Goal: Navigation & Orientation: Find specific page/section

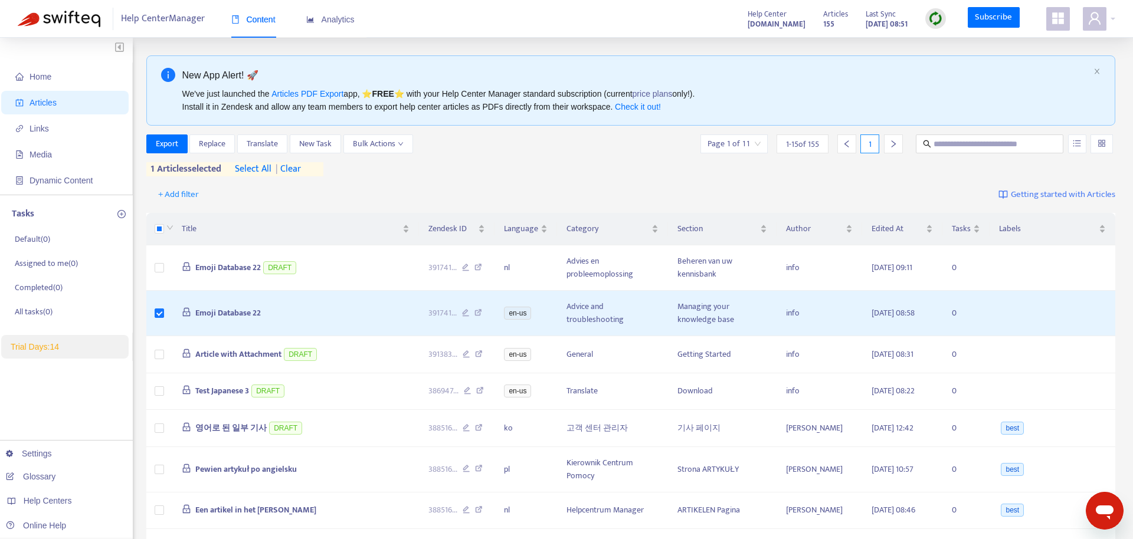
click at [928, 22] on div at bounding box center [935, 18] width 21 height 21
click at [958, 50] on link "Quick Sync" at bounding box center [960, 43] width 50 height 14
click at [240, 270] on span "Emoji Database 22" at bounding box center [227, 268] width 65 height 14
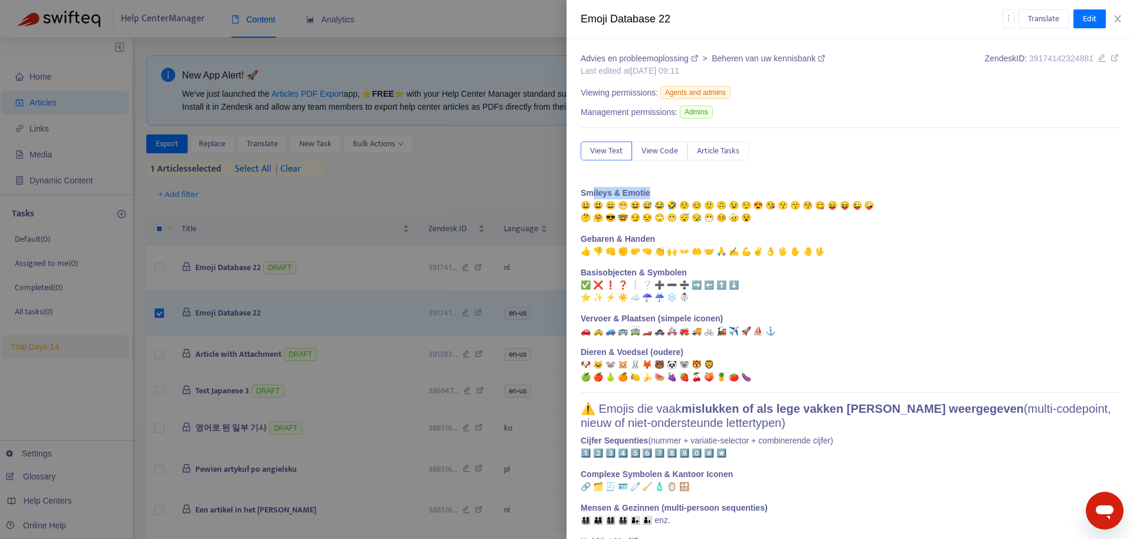
drag, startPoint x: 590, startPoint y: 175, endPoint x: 786, endPoint y: 184, distance: 195.5
click at [800, 176] on div "Advies en probleemoplossing > Beheren van uw kennisbank Last edited at [DATE] 0…" at bounding box center [849, 339] width 538 height 572
click at [771, 195] on p "Smileys & [PERSON_NAME] 😀 😃 😄 😁 😆 😅 😂 🤣 ☺️ 😊 🙂 🙃 😉 😌 😍 😘 😗 😙 😚 😋 😛 😝 😜 🤪 🤔 🤗 😎 …" at bounding box center [849, 205] width 538 height 37
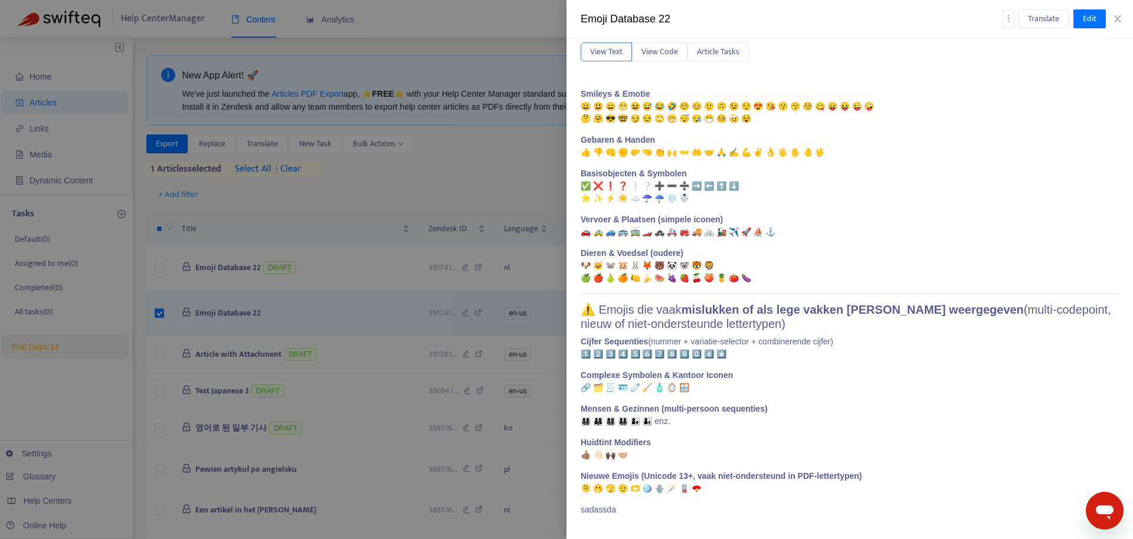
click at [373, 204] on div at bounding box center [566, 269] width 1133 height 539
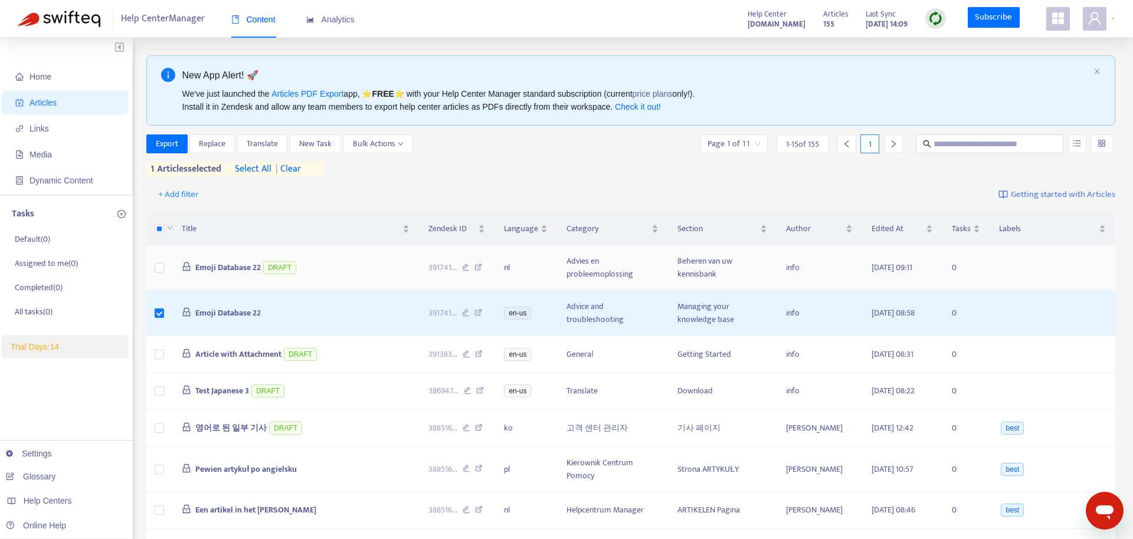
click at [229, 265] on span "Emoji Database 22" at bounding box center [227, 268] width 65 height 14
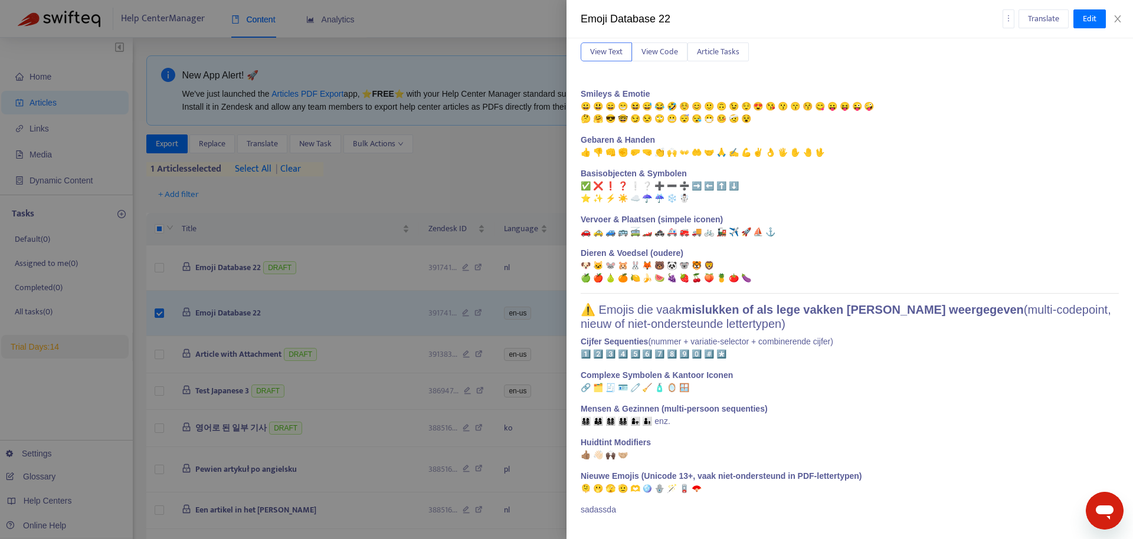
scroll to position [0, 0]
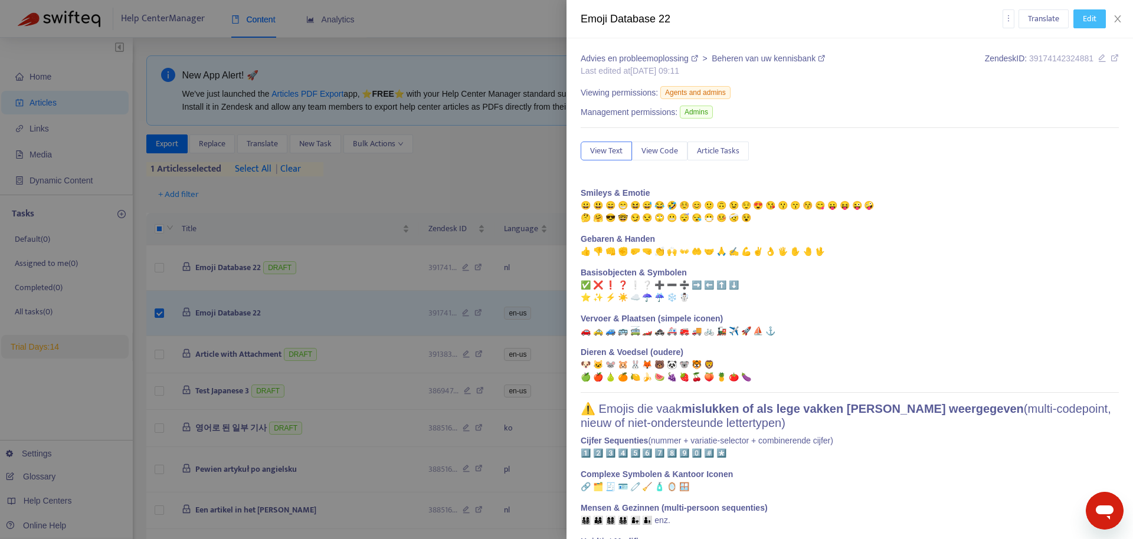
click at [1085, 19] on span "Edit" at bounding box center [1089, 18] width 14 height 13
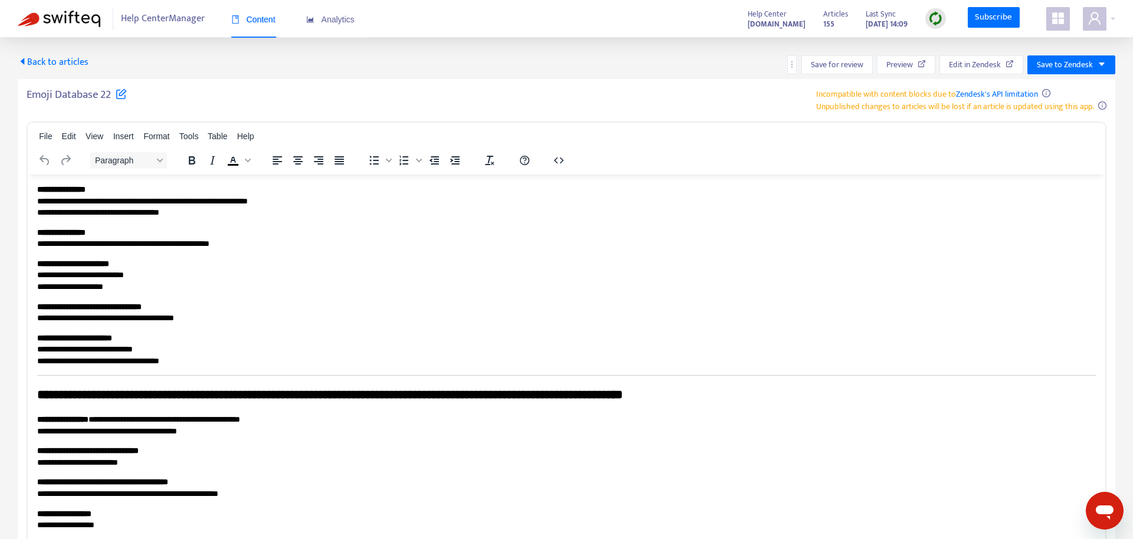
click at [51, 63] on span "Back to articles" at bounding box center [53, 62] width 71 height 16
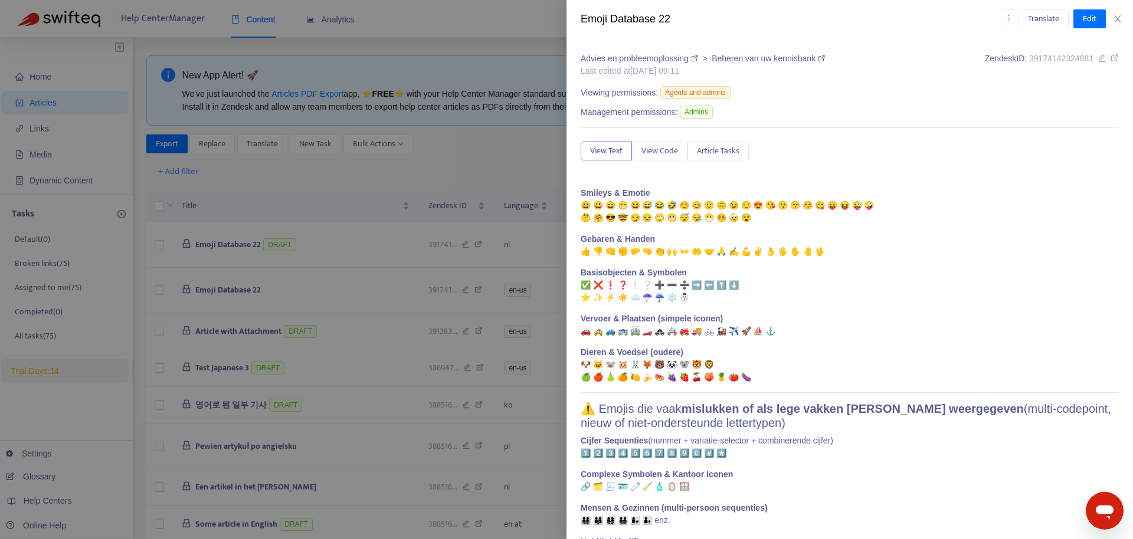
click at [391, 250] on div at bounding box center [566, 269] width 1133 height 539
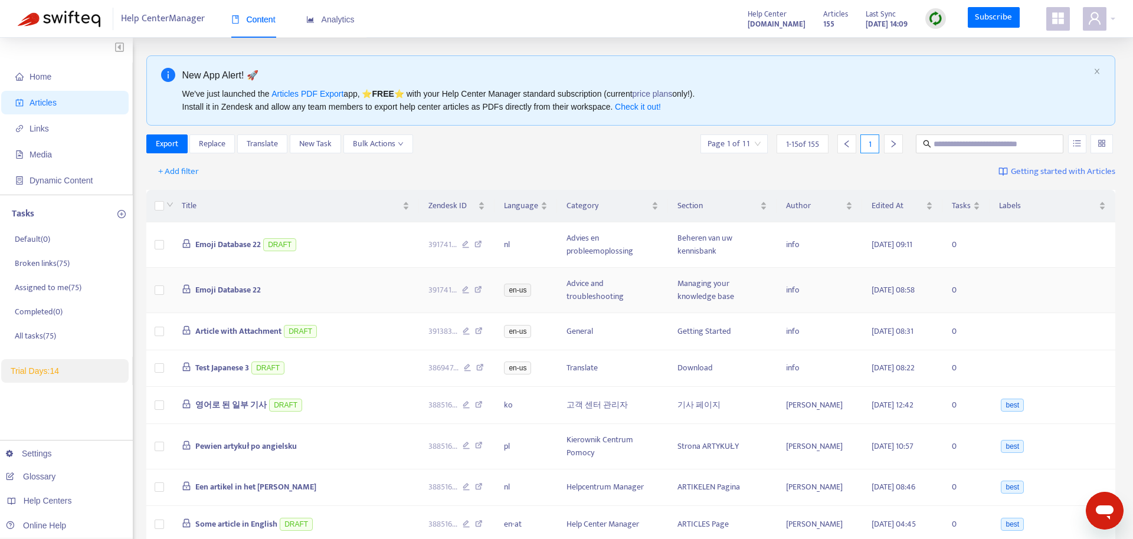
click at [329, 292] on td "Emoji Database 22" at bounding box center [295, 290] width 247 height 45
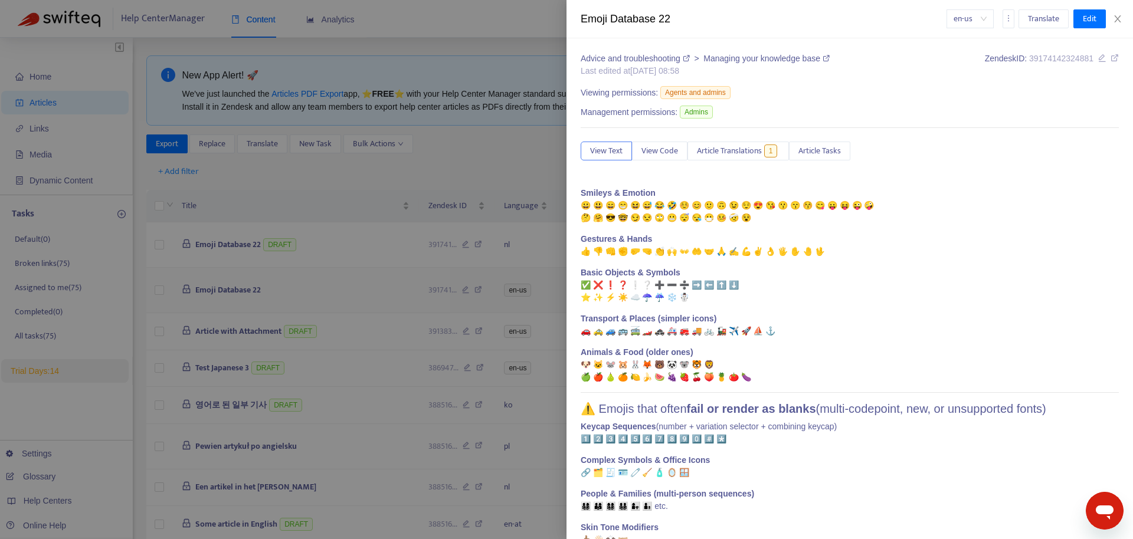
click at [329, 291] on div at bounding box center [566, 269] width 1133 height 539
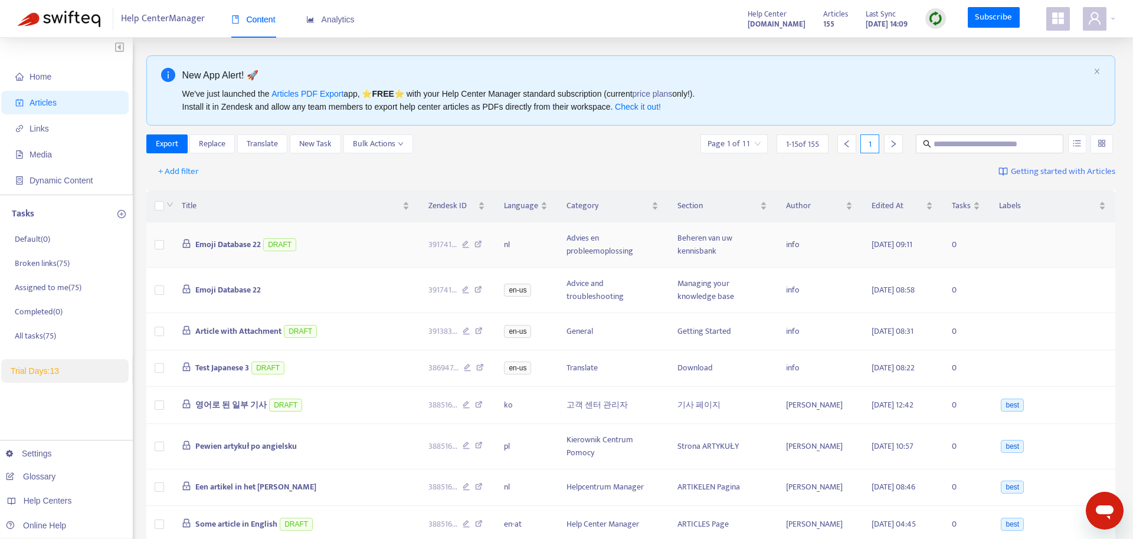
click at [357, 248] on td "Emoji Database 22 DRAFT" at bounding box center [295, 244] width 247 height 45
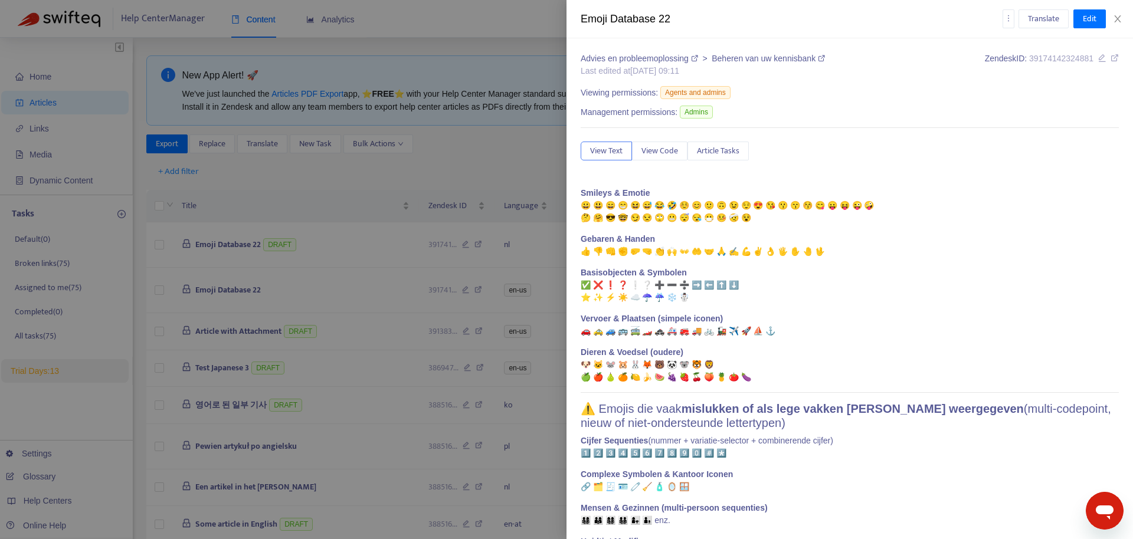
click at [352, 285] on div at bounding box center [566, 269] width 1133 height 539
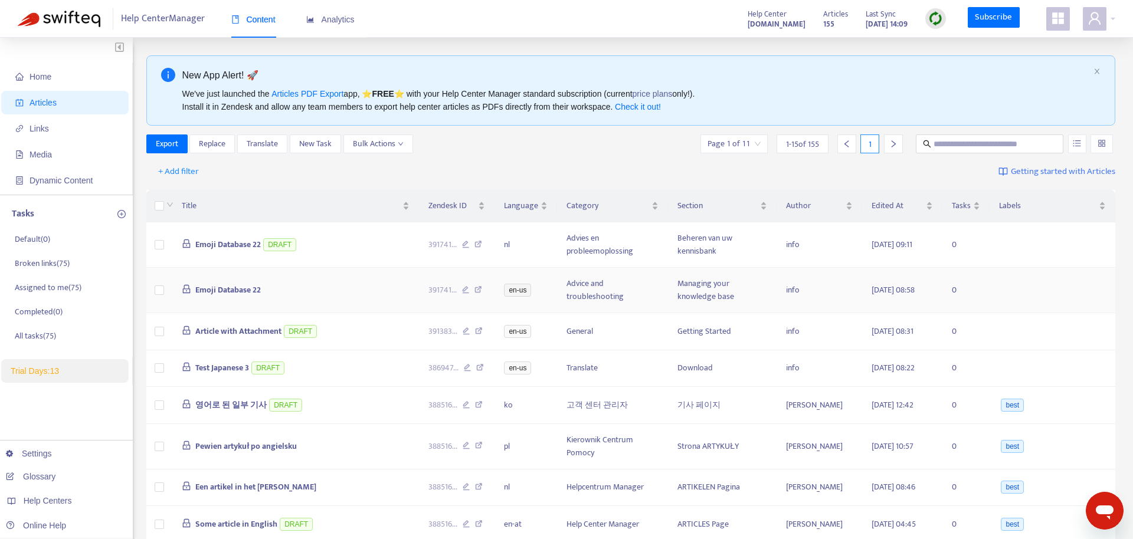
click at [346, 290] on td "Emoji Database 22" at bounding box center [295, 290] width 247 height 45
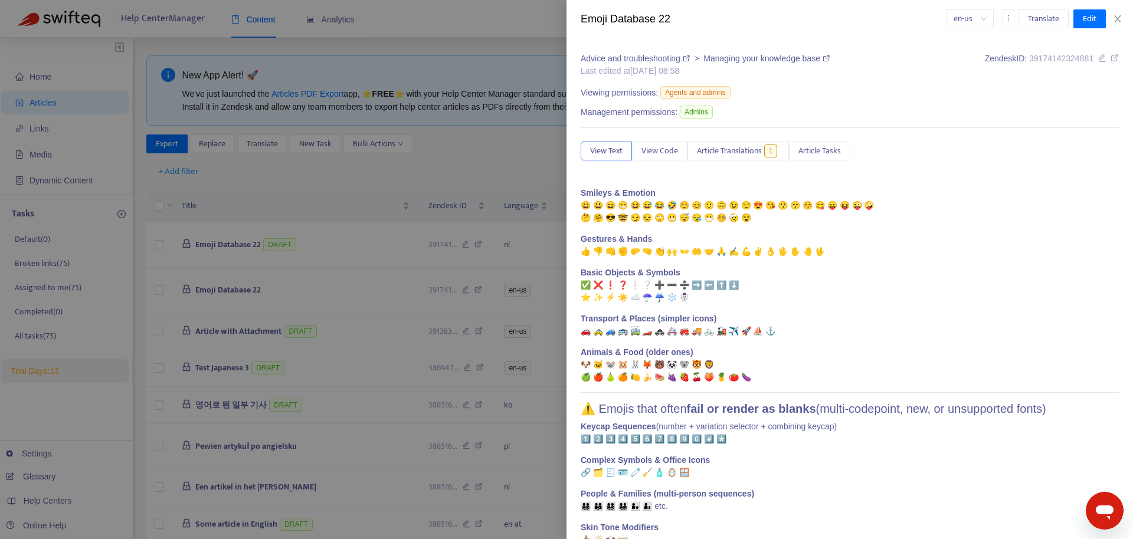
scroll to position [85, 0]
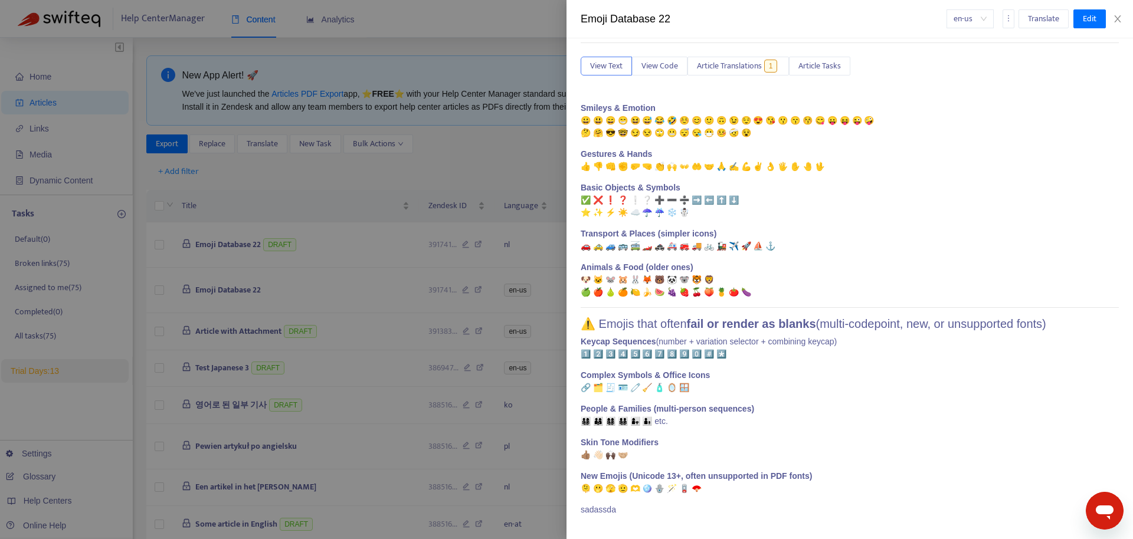
click at [386, 277] on div at bounding box center [566, 269] width 1133 height 539
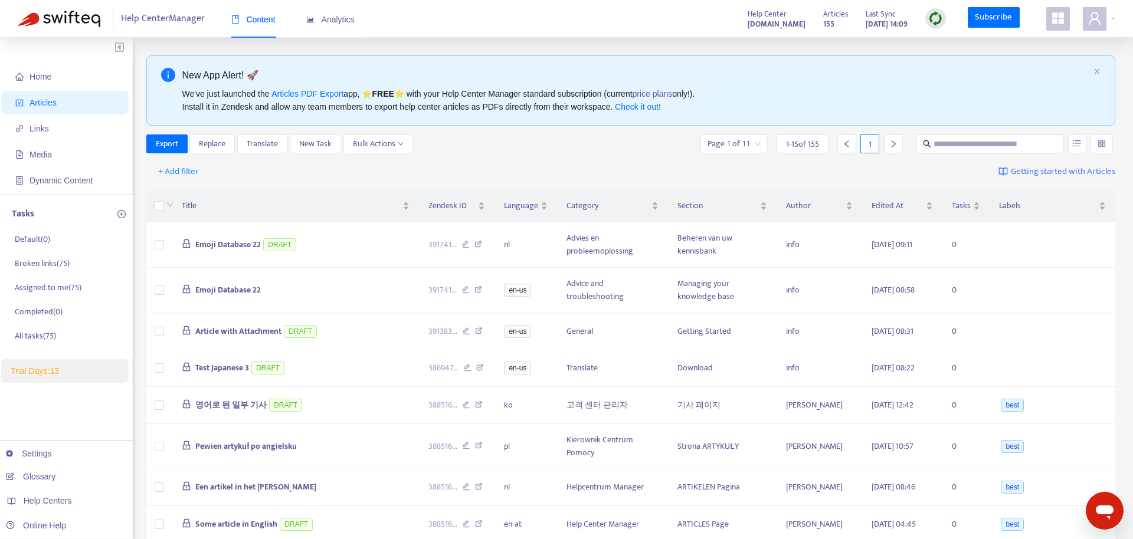
click at [80, 103] on span "Articles" at bounding box center [67, 103] width 104 height 24
click at [267, 22] on span "Content" at bounding box center [253, 19] width 44 height 9
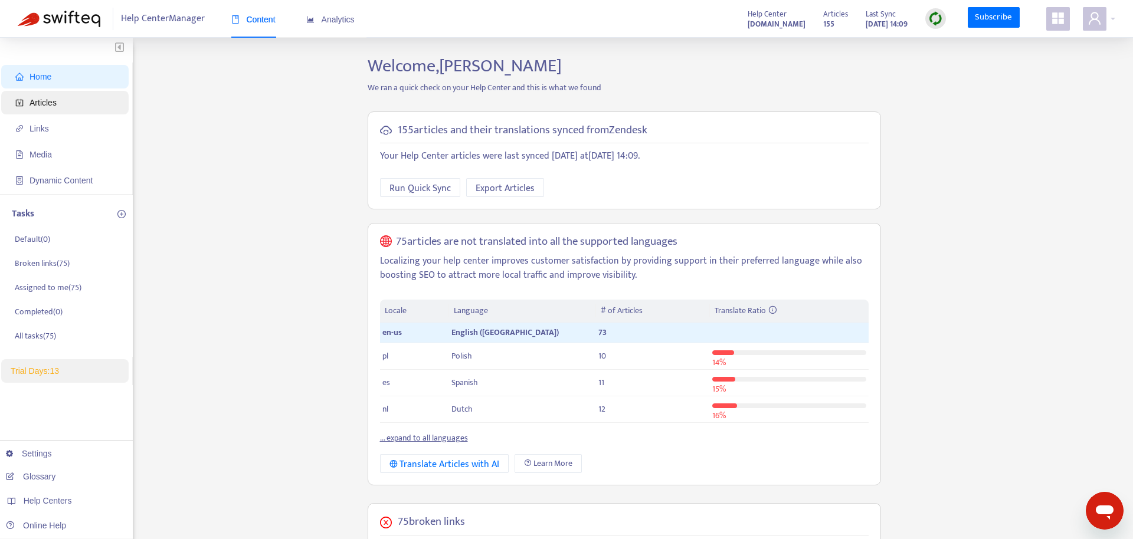
click at [65, 109] on span "Articles" at bounding box center [67, 103] width 104 height 24
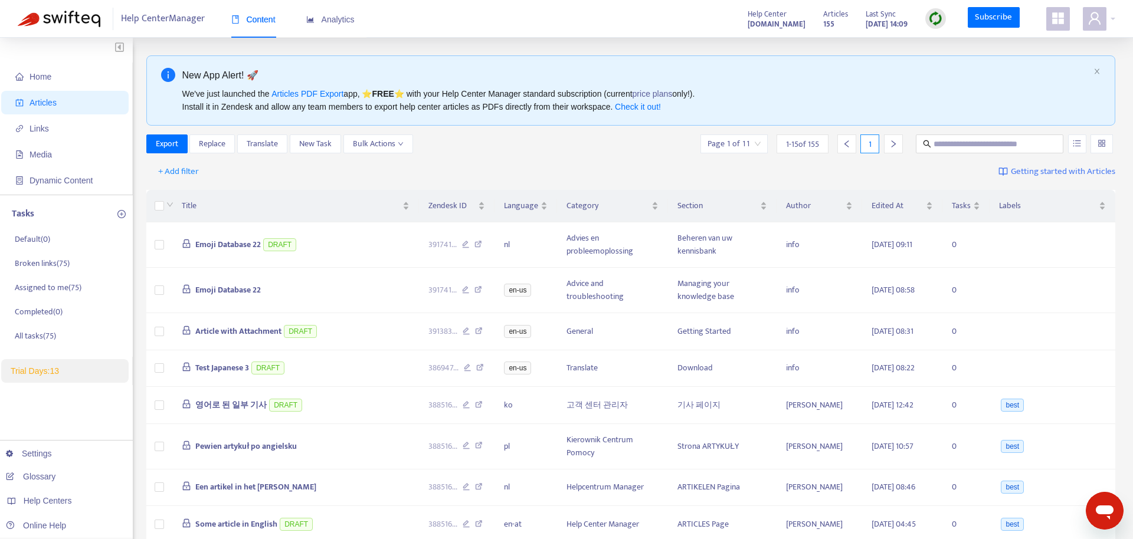
click at [935, 16] on img at bounding box center [935, 18] width 15 height 15
click at [951, 44] on link "Quick Sync" at bounding box center [960, 43] width 50 height 14
click at [237, 239] on span "Emoji Database 22" at bounding box center [227, 245] width 65 height 14
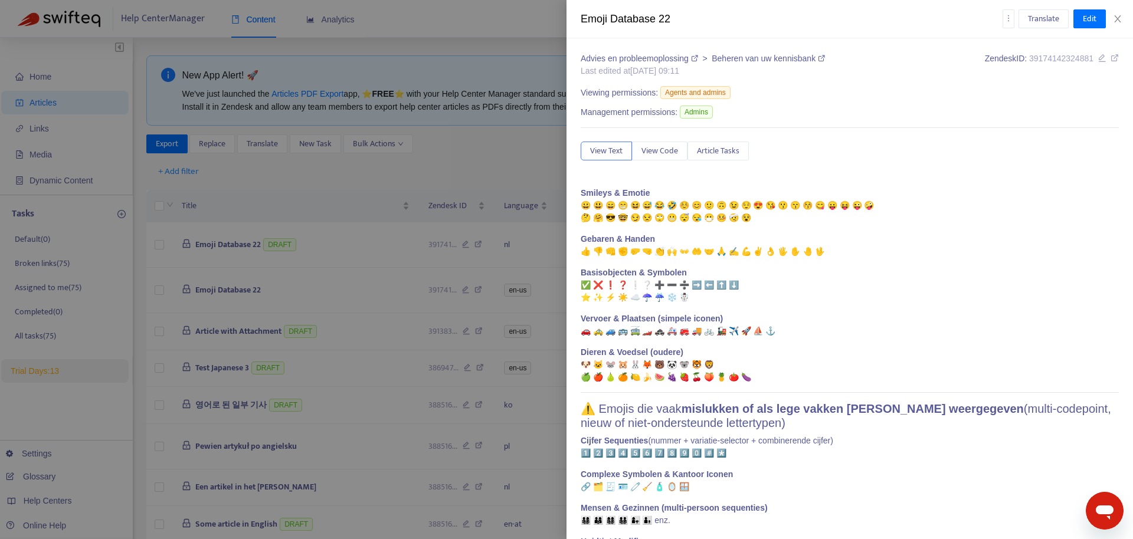
click at [267, 261] on div at bounding box center [566, 269] width 1133 height 539
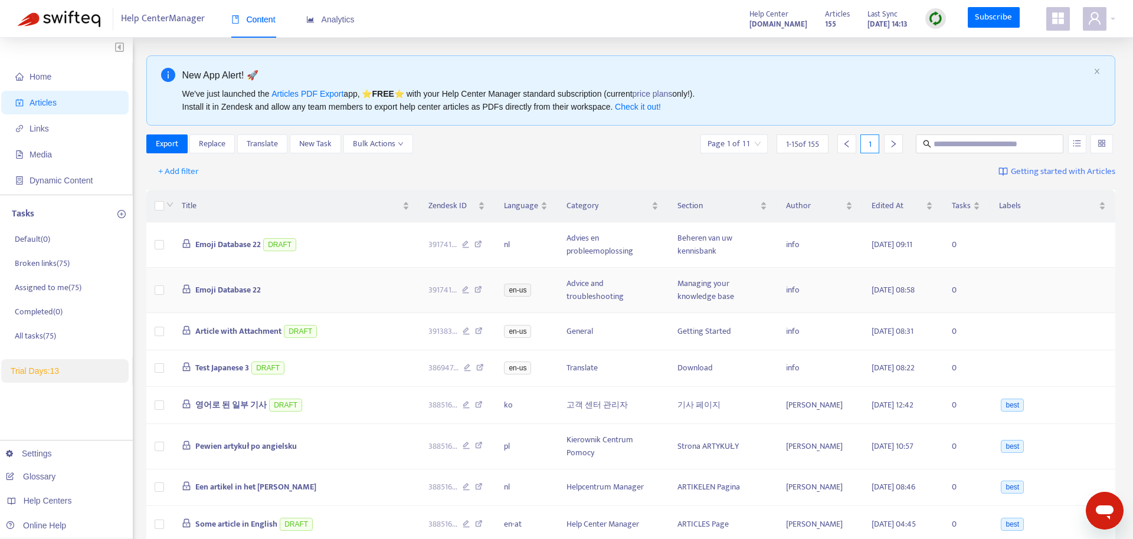
click at [228, 293] on span "Emoji Database 22" at bounding box center [227, 290] width 65 height 14
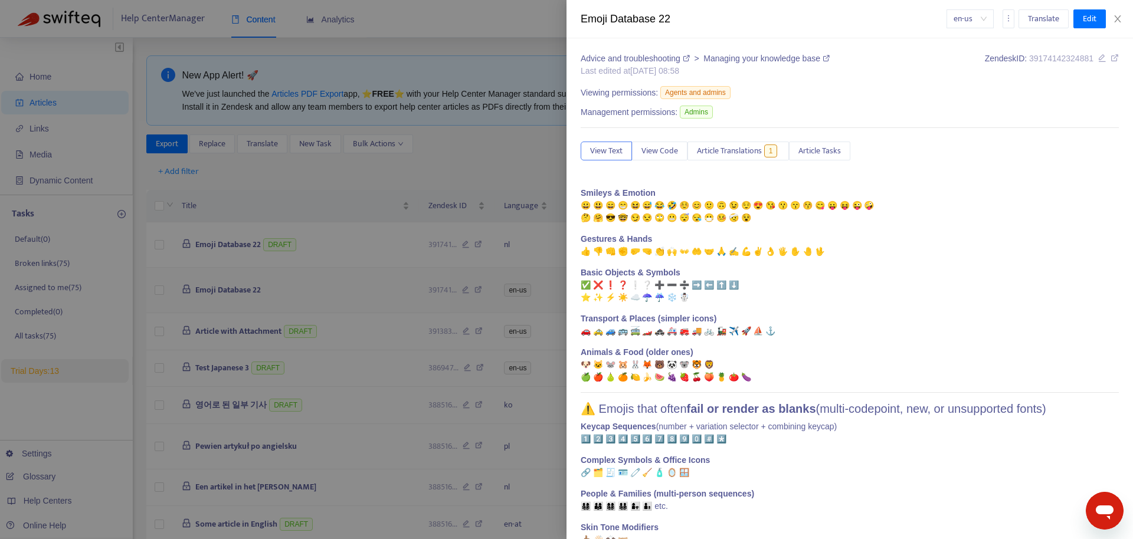
drag, startPoint x: 384, startPoint y: 282, endPoint x: 372, endPoint y: 283, distance: 11.8
click at [382, 282] on div at bounding box center [566, 269] width 1133 height 539
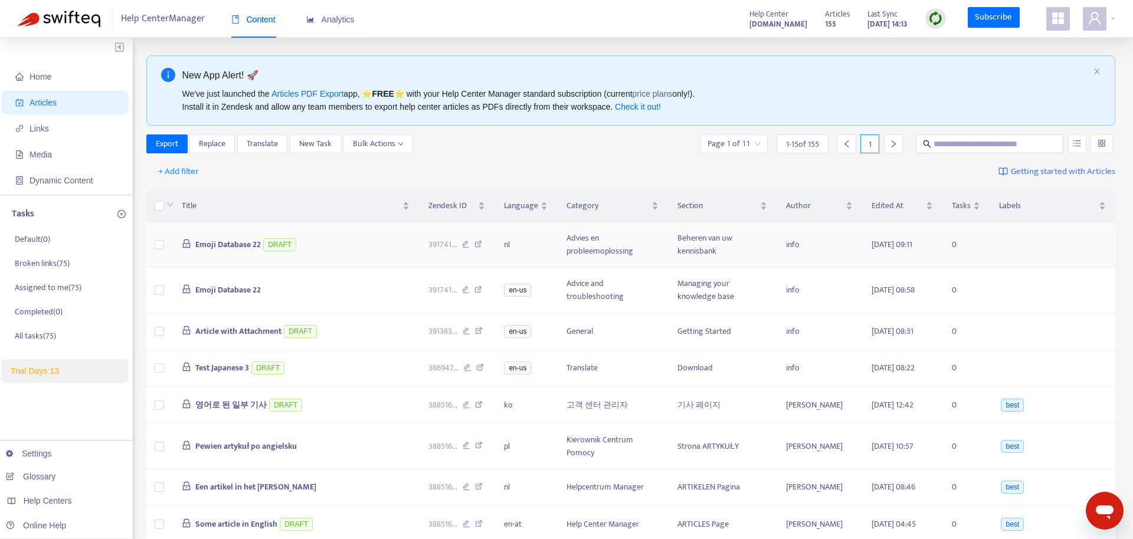
click at [235, 247] on span "Emoji Database 22" at bounding box center [227, 245] width 65 height 14
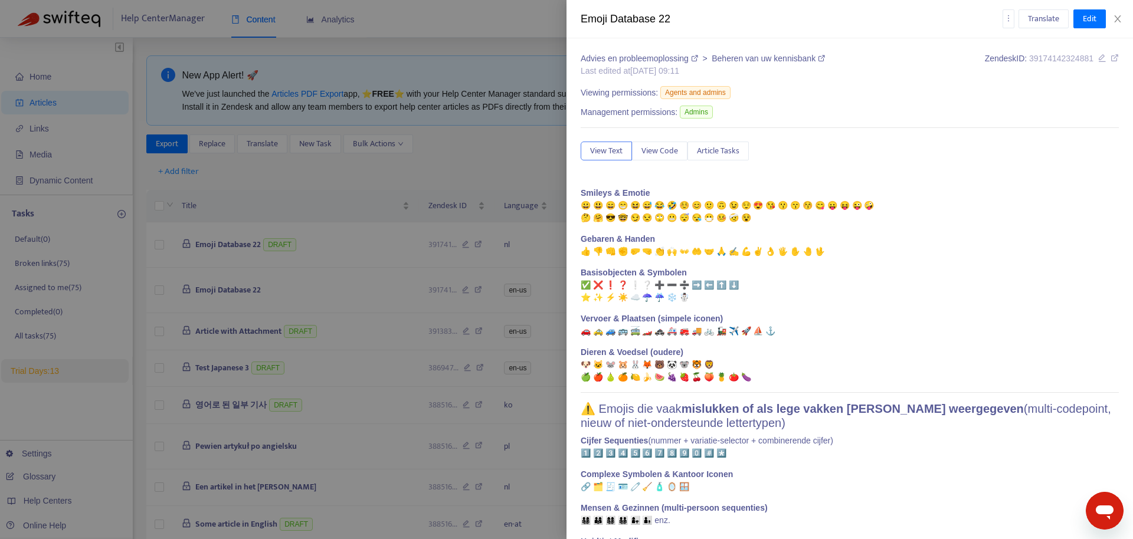
scroll to position [99, 0]
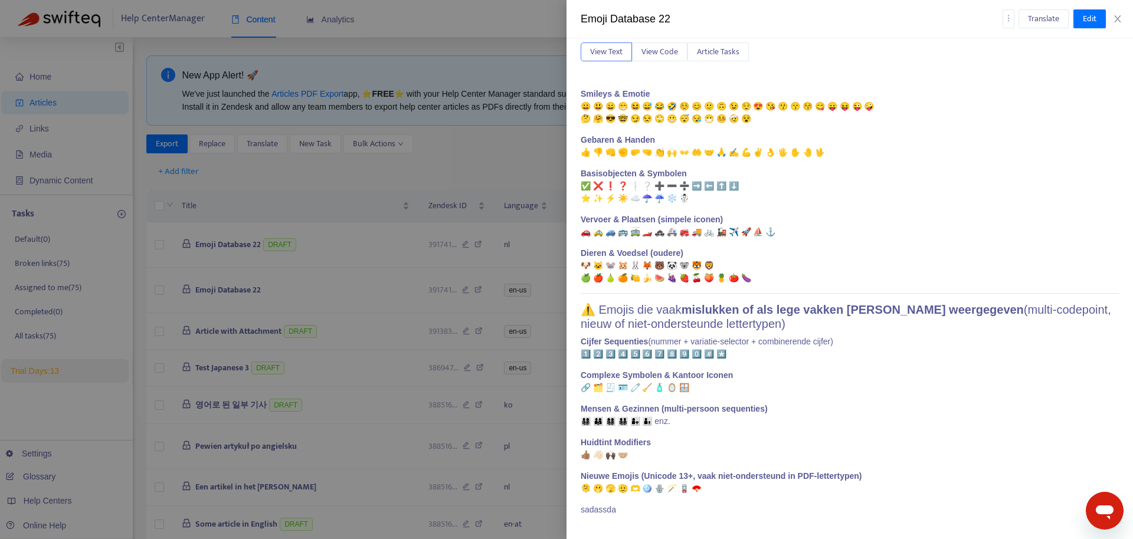
click at [318, 280] on div at bounding box center [566, 269] width 1133 height 539
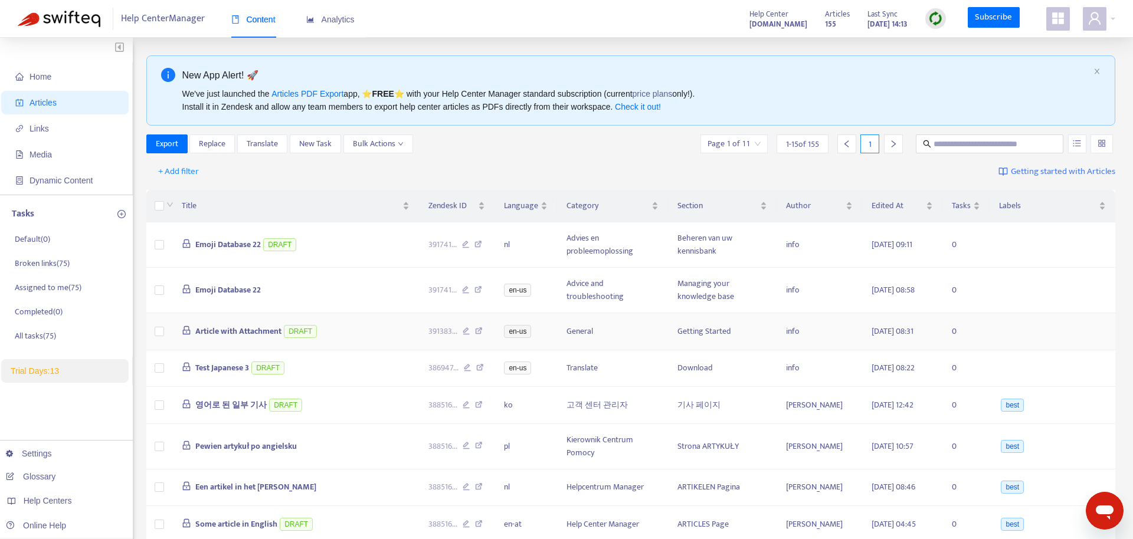
click at [260, 330] on span "Article with Attachment" at bounding box center [238, 331] width 86 height 14
click at [269, 330] on span "Article with Attachment" at bounding box center [238, 331] width 86 height 14
click at [337, 327] on td "Article with Attachment DRAFT" at bounding box center [295, 331] width 247 height 37
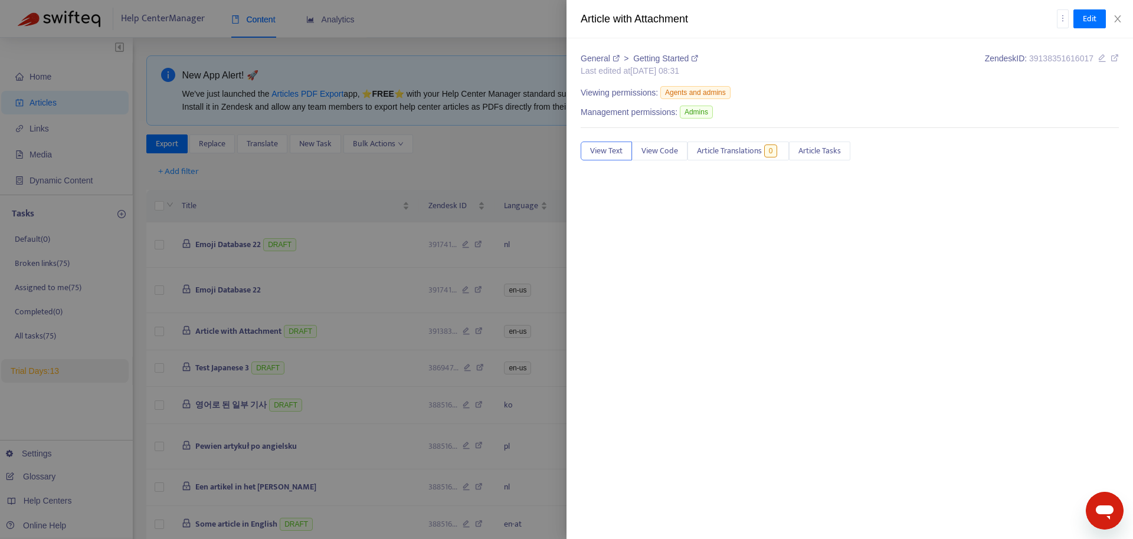
click at [434, 223] on div at bounding box center [566, 269] width 1133 height 539
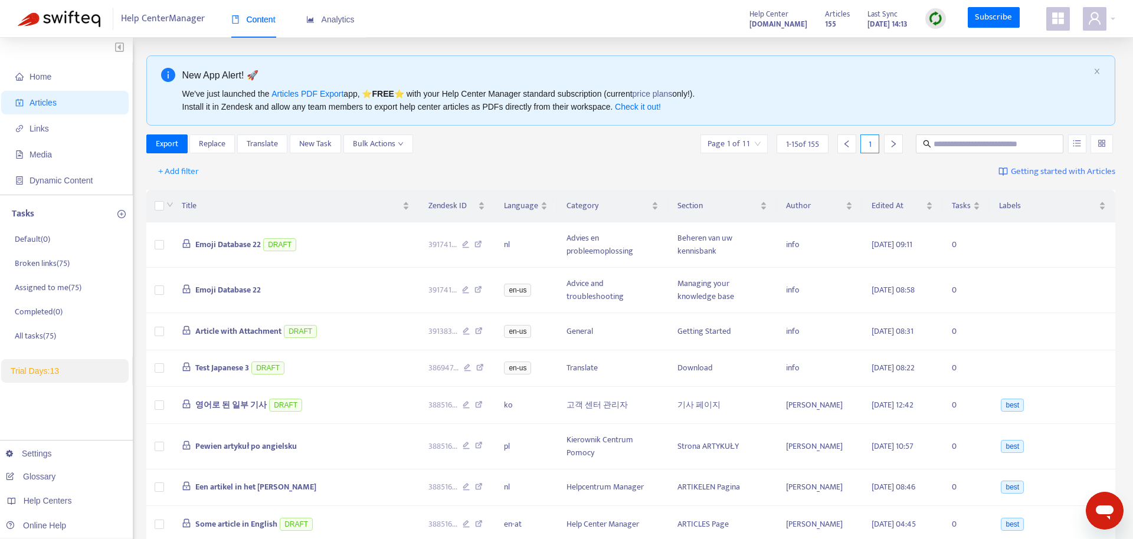
click at [941, 21] on img at bounding box center [935, 18] width 15 height 15
click at [954, 42] on link "Quick Sync" at bounding box center [960, 43] width 50 height 14
click at [929, 19] on img at bounding box center [935, 18] width 15 height 15
click at [946, 43] on link "Quick Sync" at bounding box center [960, 43] width 50 height 14
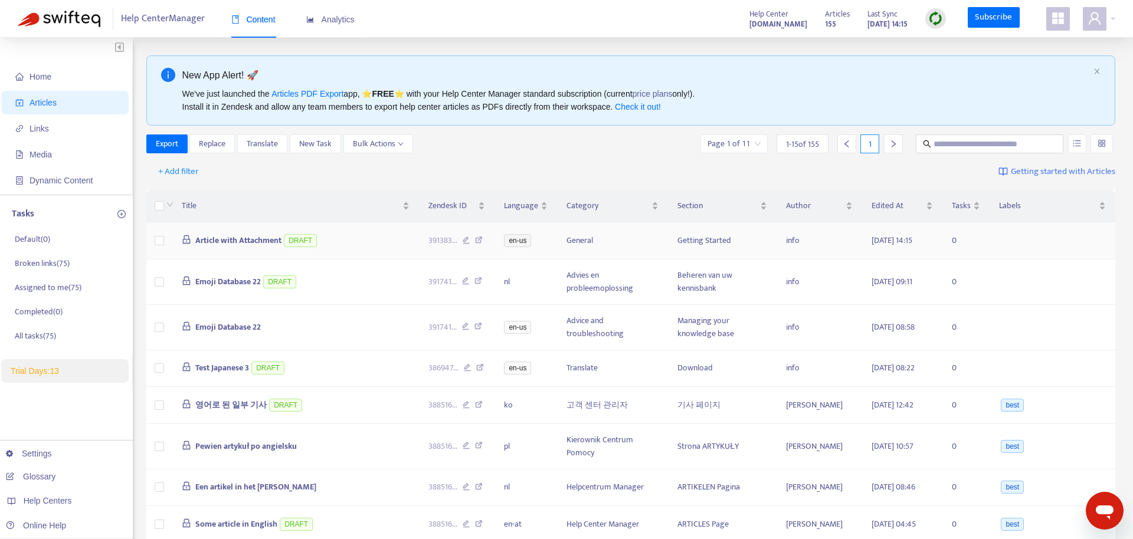
click at [265, 239] on span "Article with Attachment" at bounding box center [238, 241] width 86 height 14
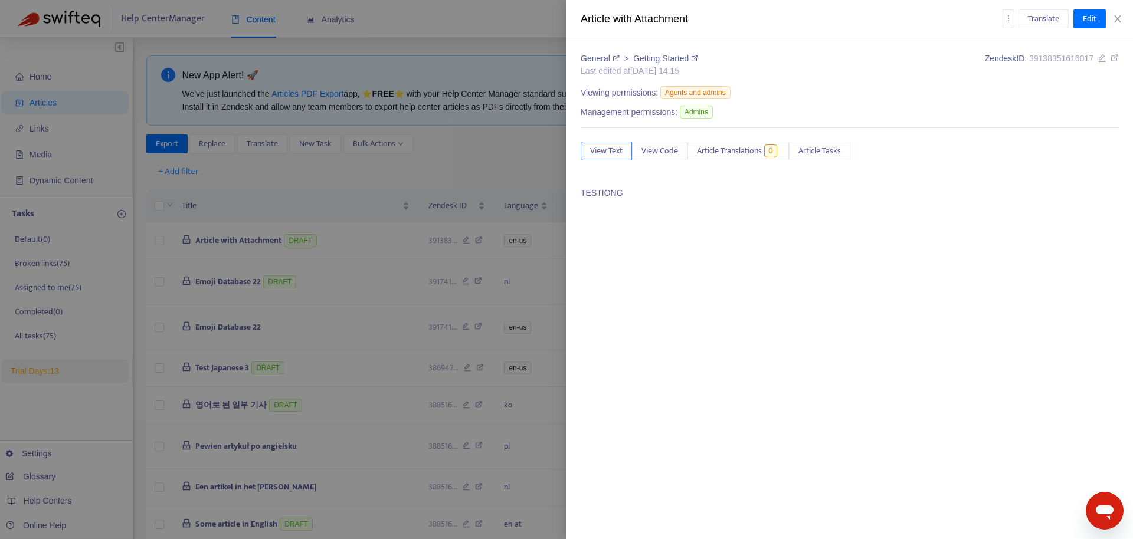
click at [354, 192] on div at bounding box center [566, 269] width 1133 height 539
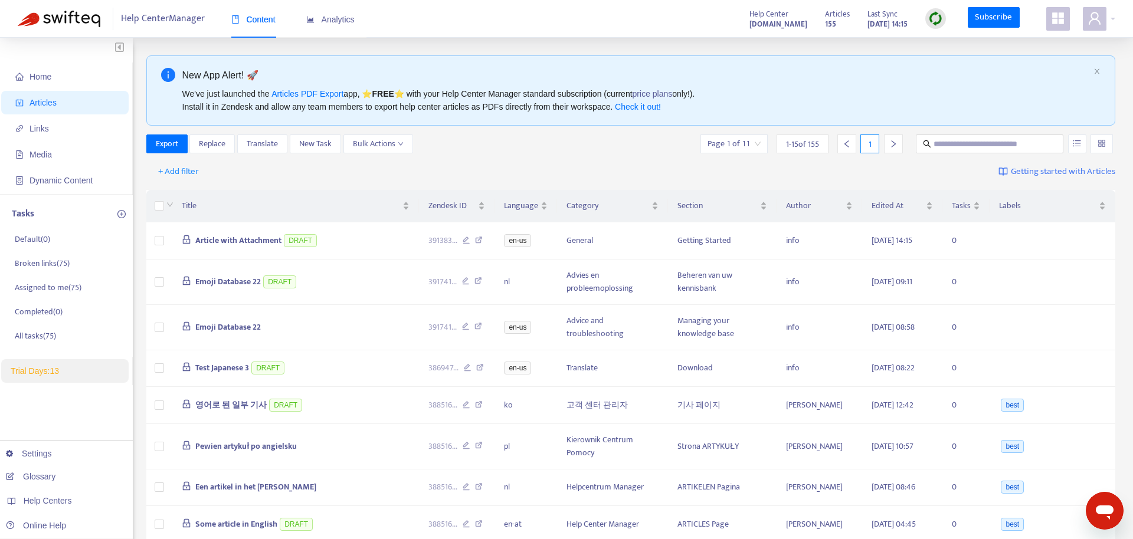
click at [1063, 18] on icon "appstore" at bounding box center [1058, 18] width 12 height 12
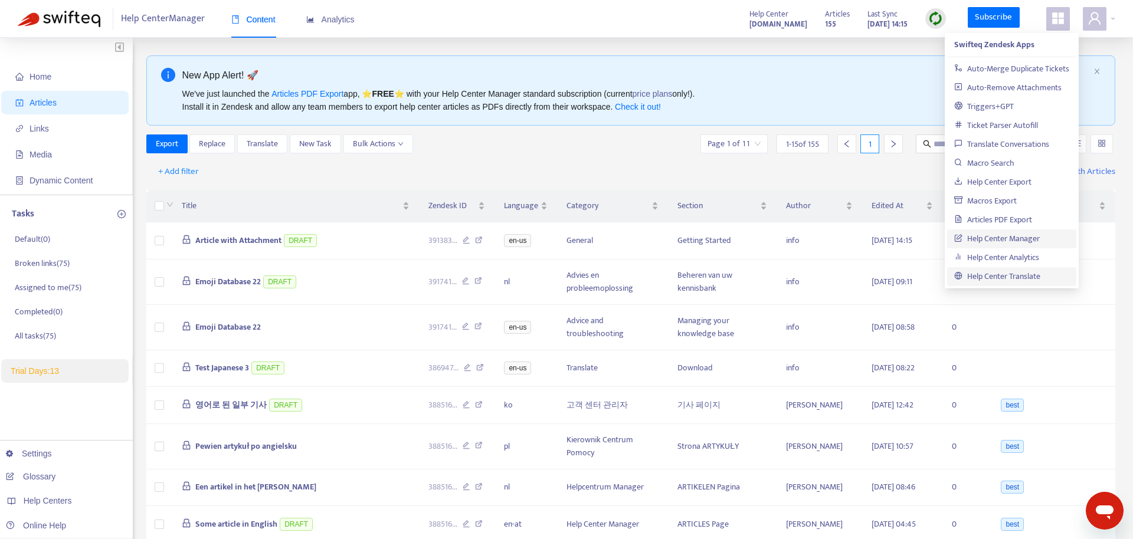
click at [1007, 270] on link "Help Center Translate" at bounding box center [997, 277] width 86 height 14
